Goal: Find specific page/section: Find specific page/section

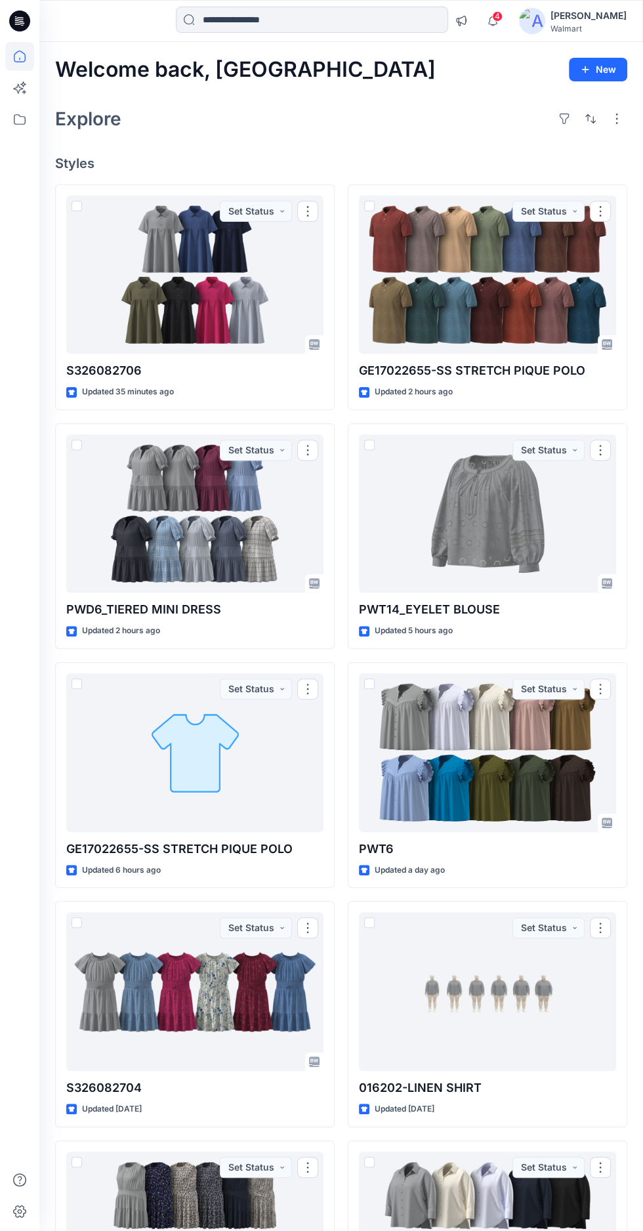
click at [176, 264] on div at bounding box center [194, 274] width 257 height 159
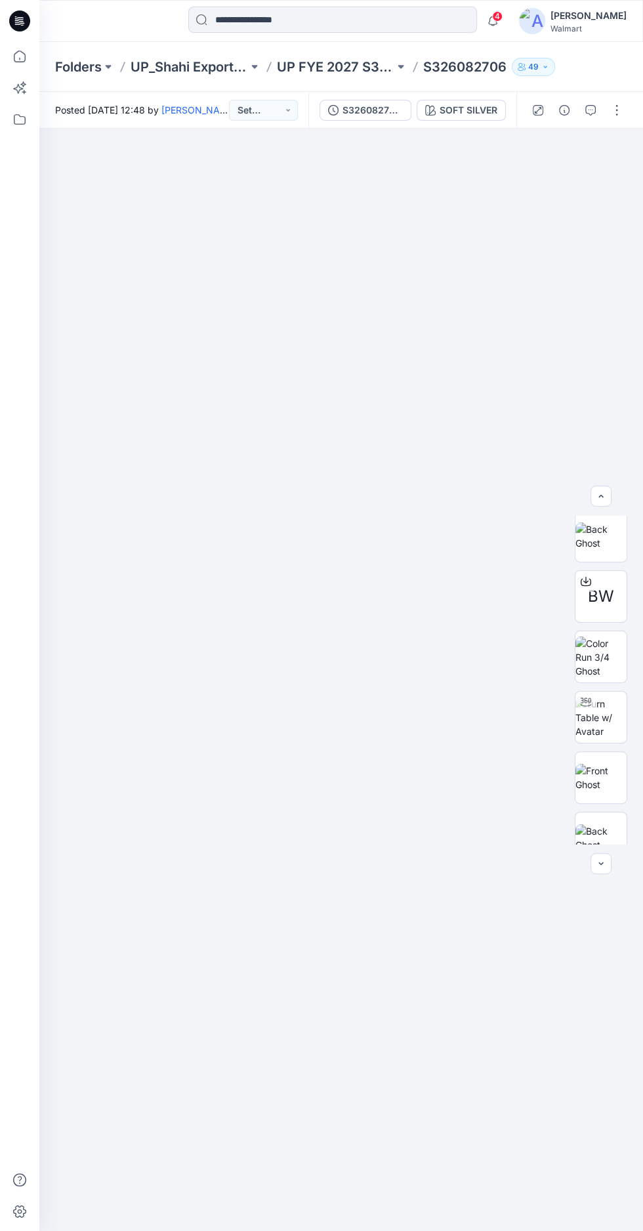
scroll to position [206, 0]
click at [614, 719] on img at bounding box center [600, 698] width 51 height 41
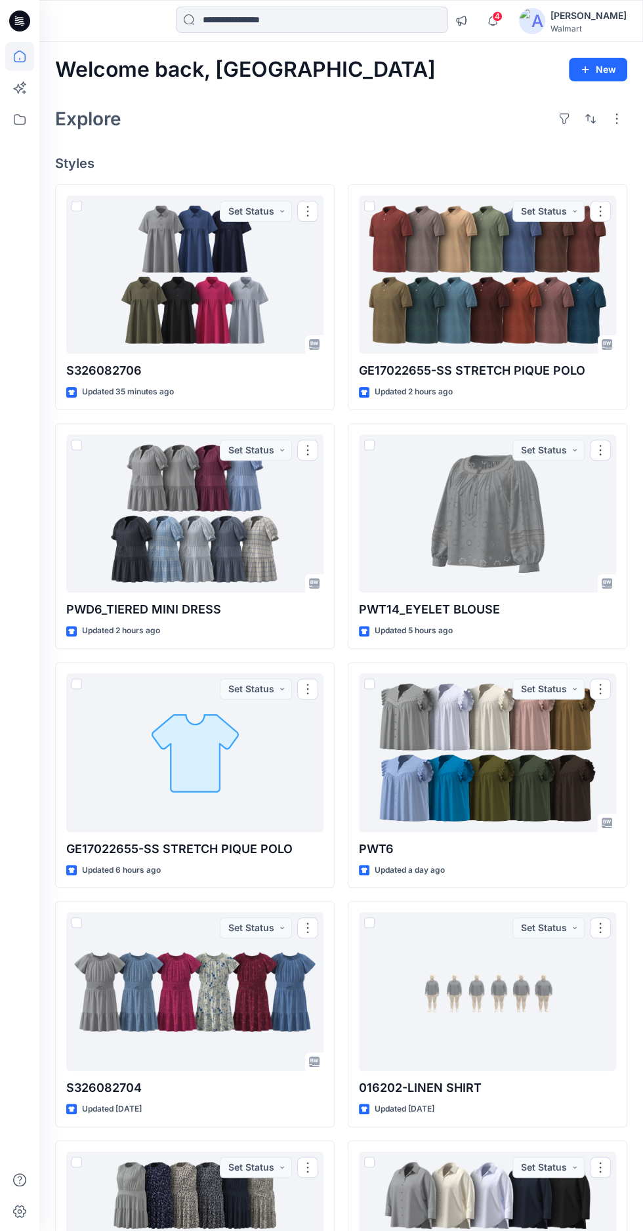
click at [158, 270] on div at bounding box center [194, 274] width 257 height 159
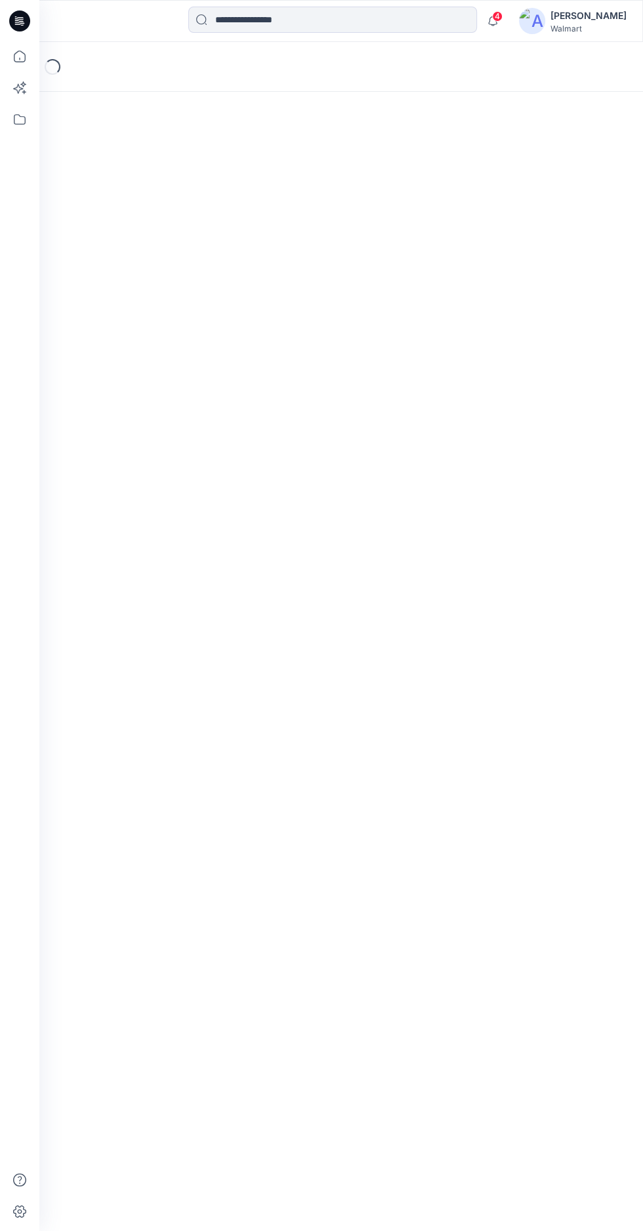
scroll to position [9, 0]
click at [497, 20] on icon "button" at bounding box center [492, 20] width 9 height 9
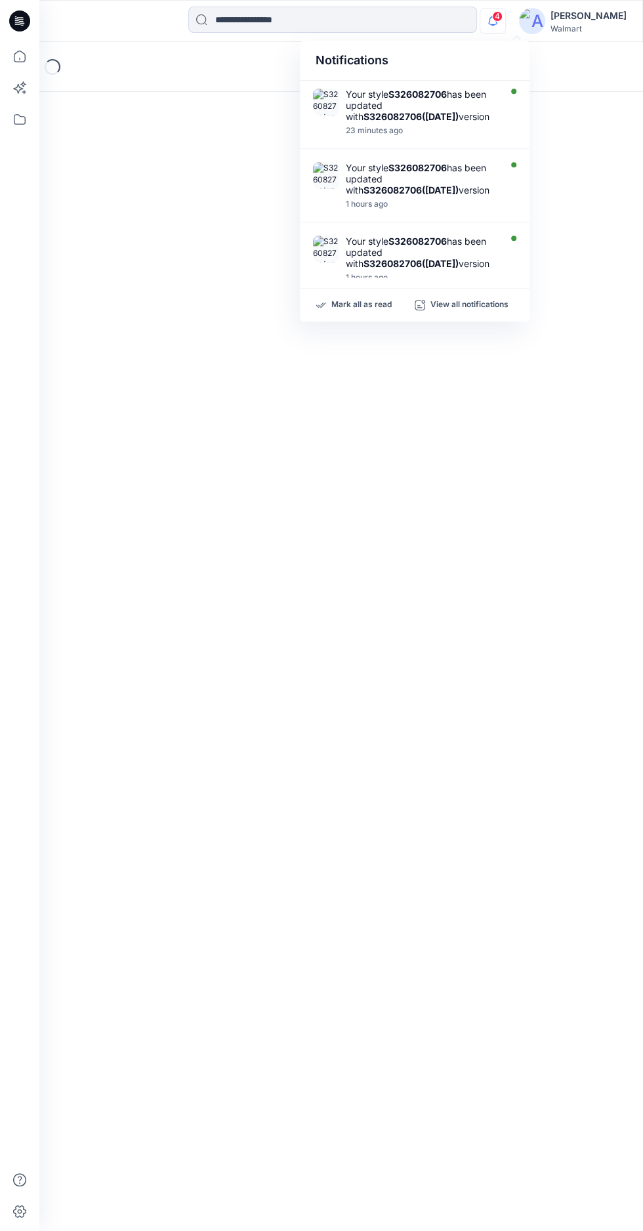
click at [112, 390] on div "Loading..." at bounding box center [341, 636] width 604 height 1189
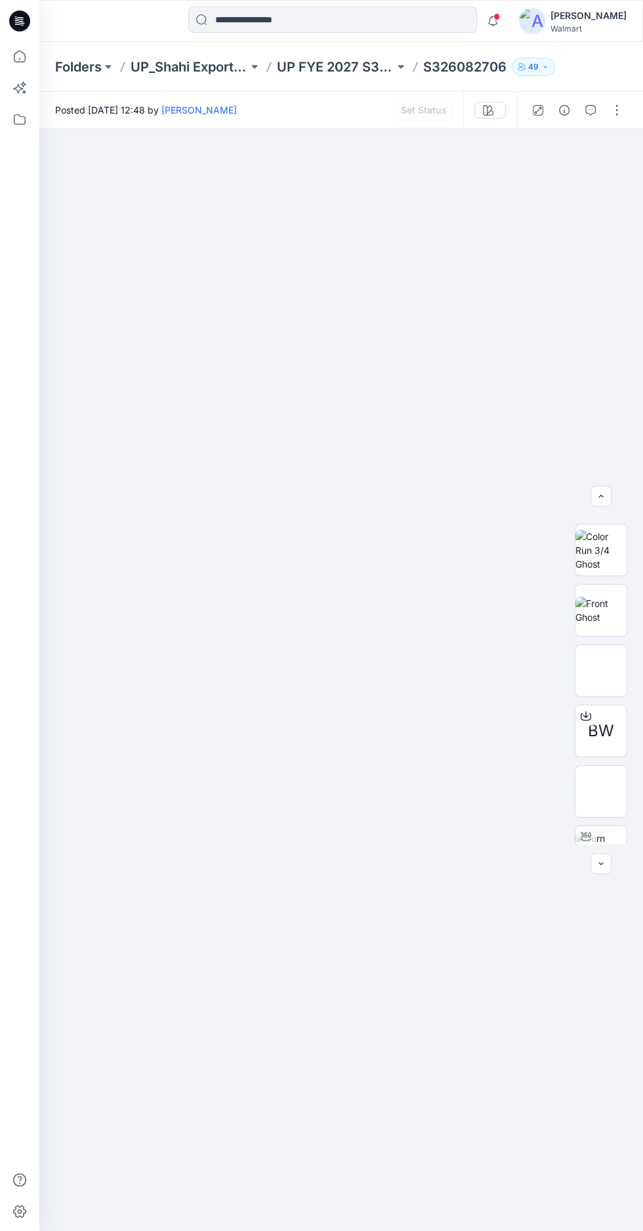
scroll to position [49, 0]
click at [613, 117] on button "button" at bounding box center [616, 110] width 21 height 21
click at [241, 441] on div at bounding box center [341, 742] width 604 height 1227
click at [590, 110] on icon "button" at bounding box center [590, 110] width 10 height 10
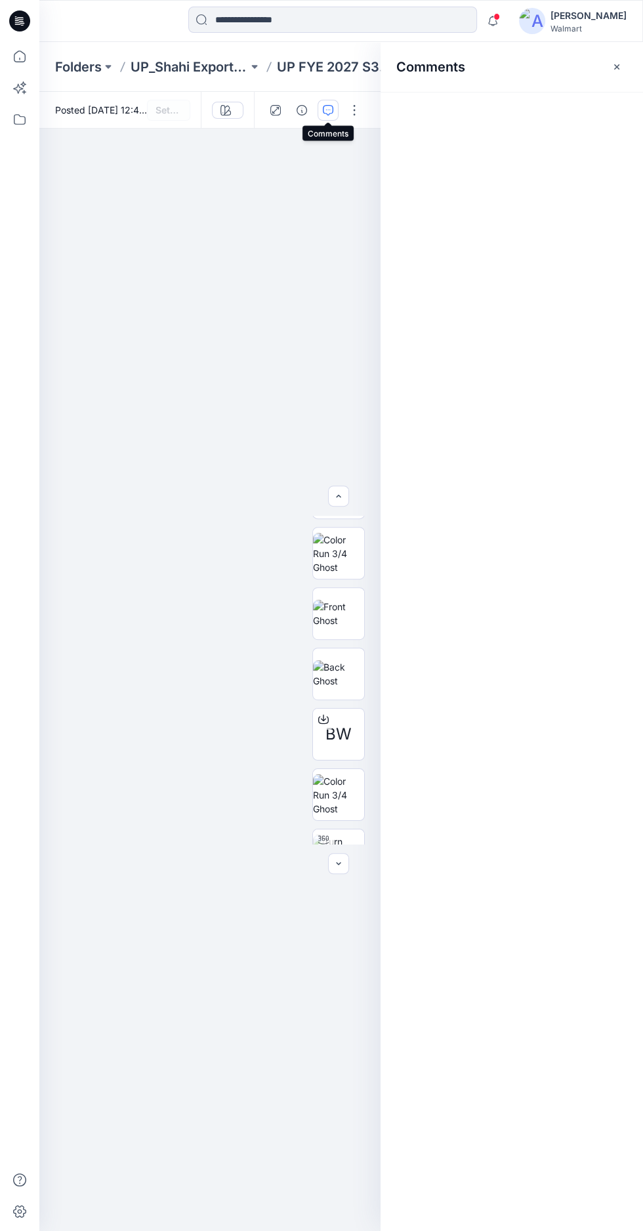
click at [616, 66] on icon "button" at bounding box center [616, 66] width 5 height 5
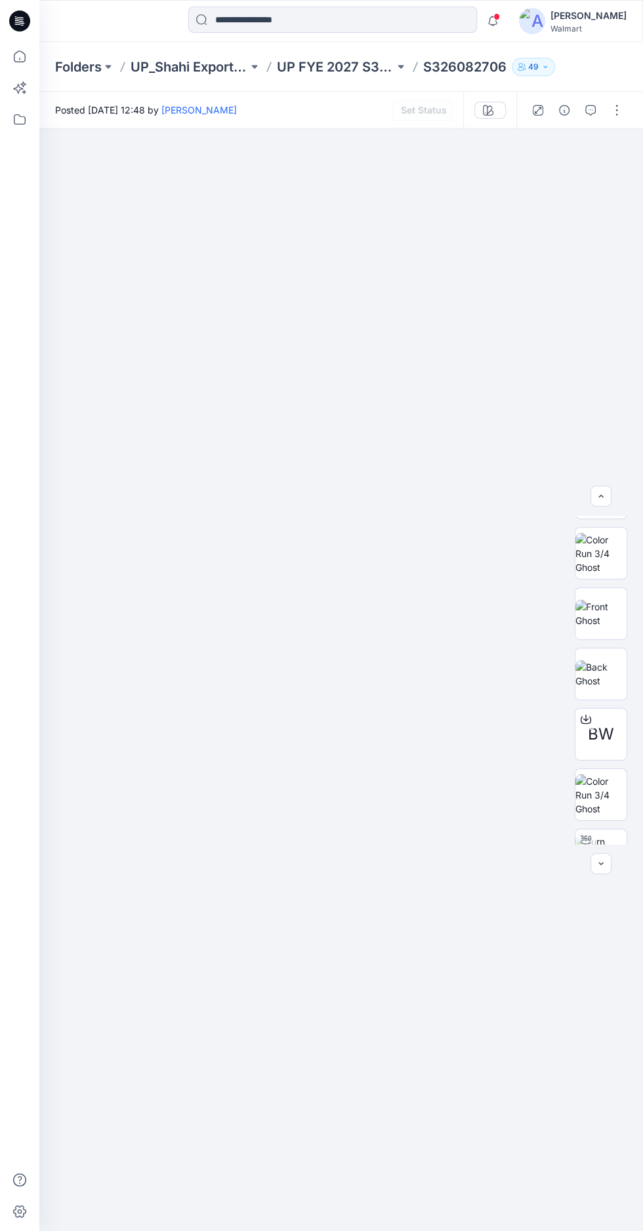
click at [619, 112] on button "button" at bounding box center [616, 110] width 21 height 21
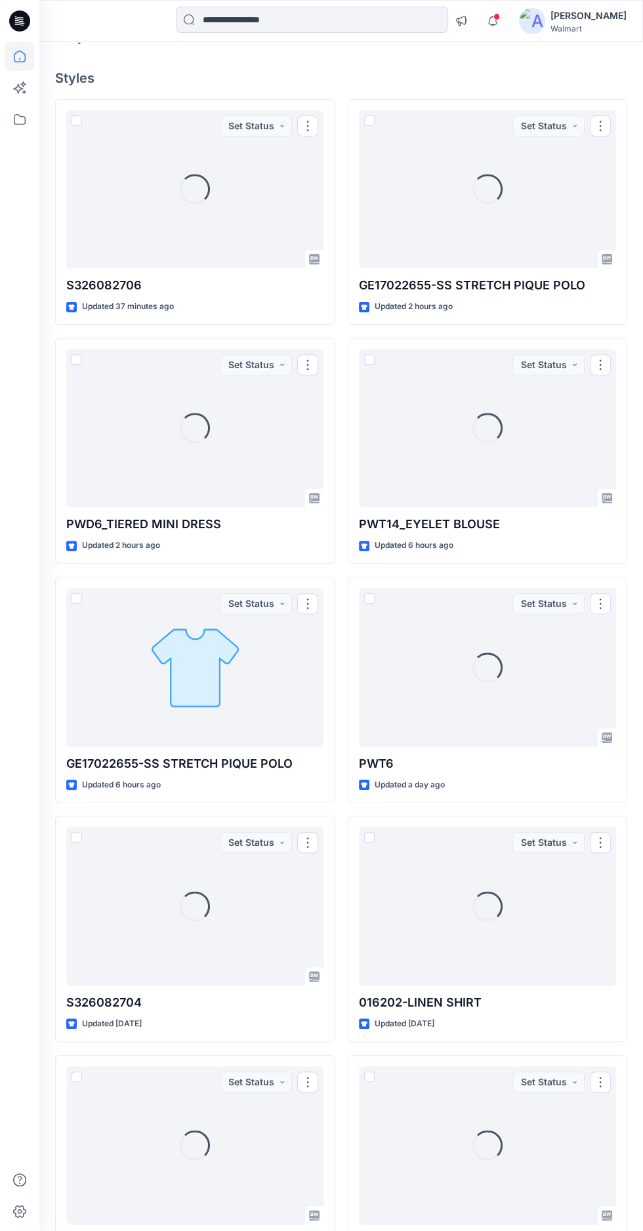
scroll to position [31, 0]
